Goal: Transaction & Acquisition: Purchase product/service

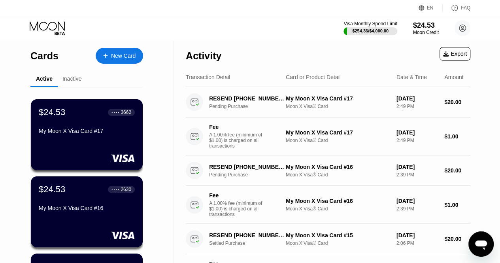
click at [409, 27] on div "Visa Monthly Spend Limit $254.36 / $4,000.00 $24.53 Moon Credit lesley sparks s…" at bounding box center [407, 28] width 127 height 16
click at [418, 29] on div "$24.53" at bounding box center [426, 25] width 27 height 8
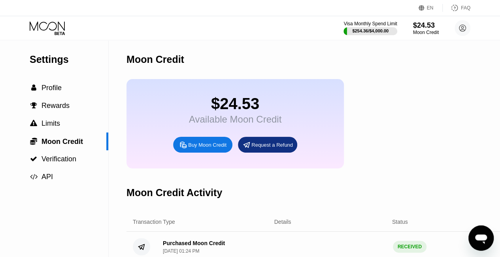
click at [211, 148] on div "Buy Moon Credit" at bounding box center [207, 145] width 38 height 7
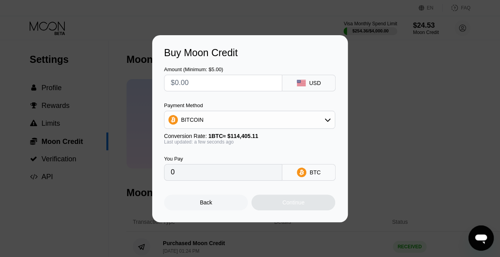
click at [302, 118] on div "BITCOIN" at bounding box center [250, 120] width 171 height 16
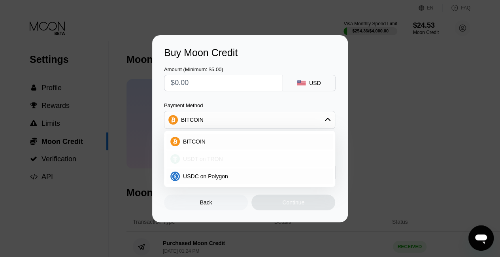
click at [235, 162] on div "USDT on TRON" at bounding box center [254, 159] width 149 height 6
type input "0.00"
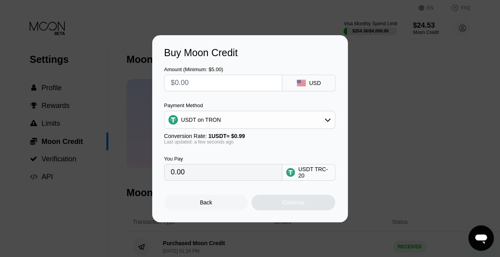
click at [197, 83] on input "text" at bounding box center [223, 83] width 105 height 16
type input "$2"
type input "2.02"
type input "$25"
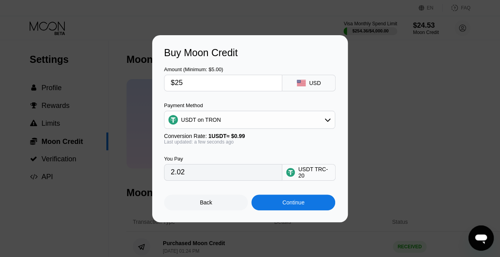
type input "25.25"
type input "$25"
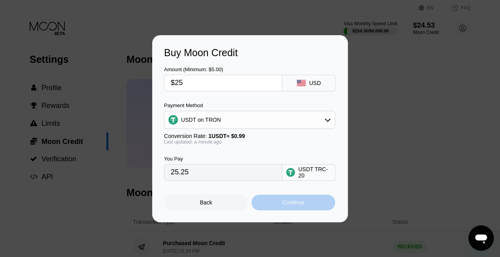
click at [270, 199] on div "Continue" at bounding box center [294, 203] width 84 height 16
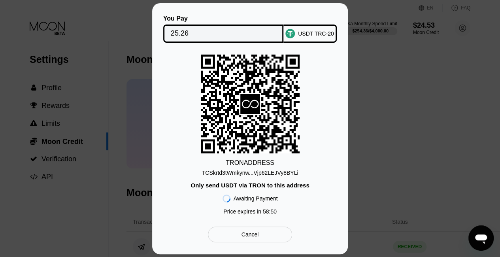
click at [251, 238] on div "Cancel" at bounding box center [250, 234] width 17 height 7
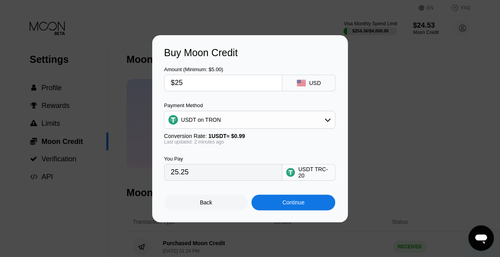
click at [216, 83] on input "$25" at bounding box center [223, 83] width 105 height 16
type input "$2"
type input "2.02"
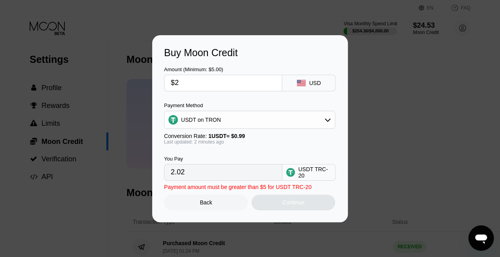
type input "$24"
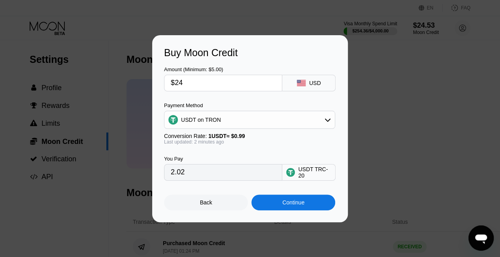
type input "24.24"
type input "$24"
click at [276, 200] on div "Continue" at bounding box center [294, 203] width 84 height 16
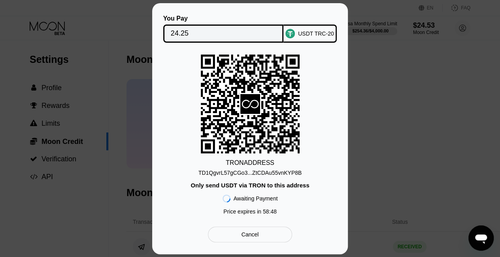
click at [273, 174] on div "TD1QgvrL57gCGo3...ZtCDAu55vnKYP8B" at bounding box center [250, 173] width 103 height 6
click at [265, 252] on div "You Pay 24.25 USDT TRC-20 TRON ADDRESS TD1QgvrL57gCGo3...ZtCDAu55vnKYP8B Only s…" at bounding box center [250, 128] width 196 height 251
